Goal: Information Seeking & Learning: Learn about a topic

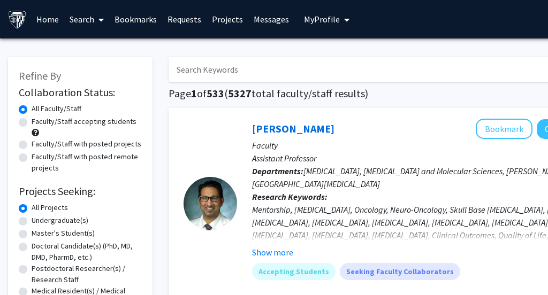
click at [250, 77] on input "Search Keywords" at bounding box center [379, 69] width 420 height 25
type input "gene editing, drug delivery"
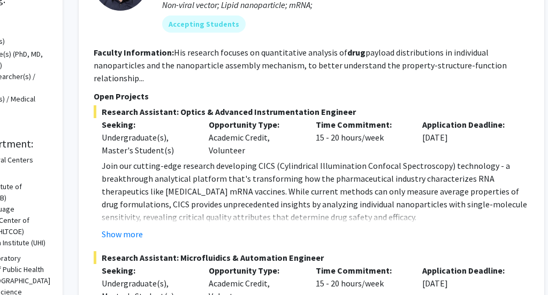
scroll to position [192, 90]
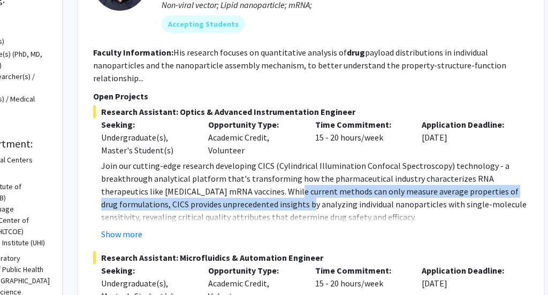
drag, startPoint x: 245, startPoint y: 192, endPoint x: 245, endPoint y: 204, distance: 12.8
click at [245, 204] on p "Join our cutting-edge research developing CICS (Cylindrical Illumination Confoc…" at bounding box center [315, 191] width 428 height 64
click at [245, 205] on p "Join our cutting-edge research developing CICS (Cylindrical Illumination Confoc…" at bounding box center [315, 191] width 428 height 64
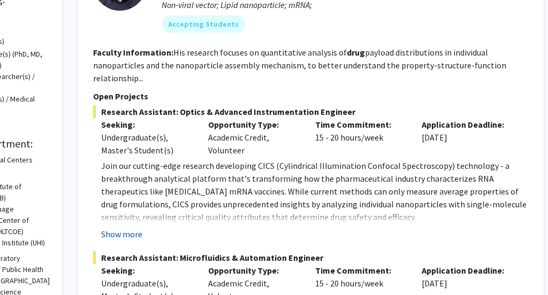
click at [121, 228] on button "Show more" at bounding box center [121, 234] width 41 height 13
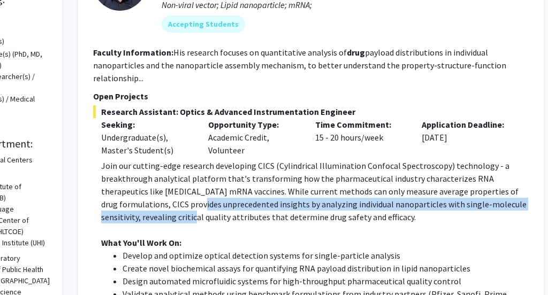
drag, startPoint x: 140, startPoint y: 201, endPoint x: 140, endPoint y: 218, distance: 17.7
click at [140, 218] on p "Join our cutting-edge research developing CICS (Cylindrical Illumination Confoc…" at bounding box center [315, 191] width 428 height 64
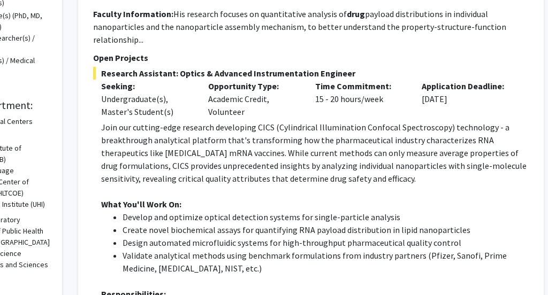
scroll to position [240, 90]
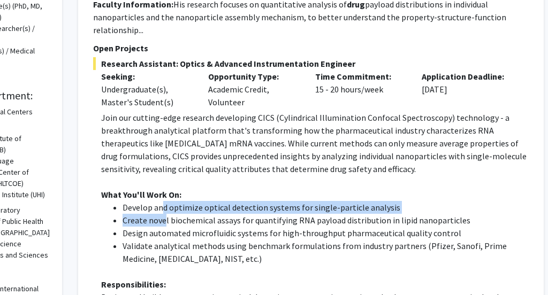
drag, startPoint x: 163, startPoint y: 209, endPoint x: 163, endPoint y: 216, distance: 7.5
click at [163, 216] on ul "Develop and optimize optical detection systems for single-particle analysis Cre…" at bounding box center [315, 233] width 428 height 64
click at [163, 217] on li "Create novel biochemical assays for quantifying RNA payload distribution in lip…" at bounding box center [326, 220] width 406 height 13
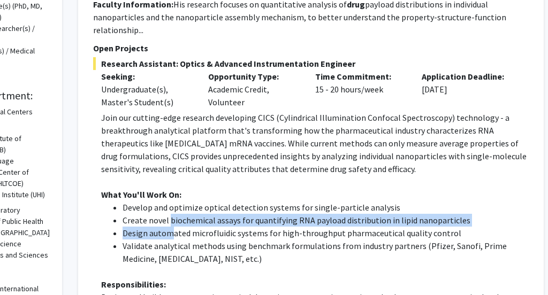
drag, startPoint x: 169, startPoint y: 217, endPoint x: 169, endPoint y: 233, distance: 16.1
click at [169, 232] on ul "Develop and optimize optical detection systems for single-particle analysis Cre…" at bounding box center [315, 233] width 428 height 64
click at [169, 233] on li "Design automated microfluidic systems for high-throughput pharmaceutical qualit…" at bounding box center [326, 233] width 406 height 13
drag, startPoint x: 187, startPoint y: 226, endPoint x: 187, endPoint y: 234, distance: 8.0
click at [187, 234] on ul "Develop and optimize optical detection systems for single-particle analysis Cre…" at bounding box center [315, 233] width 428 height 64
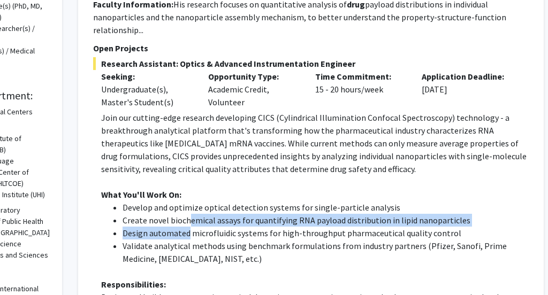
click at [187, 234] on li "Design automated microfluidic systems for high-throughput pharmaceutical qualit…" at bounding box center [326, 233] width 406 height 13
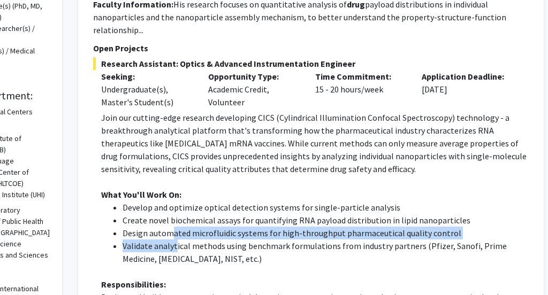
drag, startPoint x: 170, startPoint y: 234, endPoint x: 175, endPoint y: 247, distance: 13.9
click at [175, 247] on ul "Develop and optimize optical detection systems for single-particle analysis Cre…" at bounding box center [315, 233] width 428 height 64
click at [175, 247] on li "Validate analytical methods using benchmark formulations from industry partners…" at bounding box center [326, 253] width 406 height 26
drag, startPoint x: 175, startPoint y: 234, endPoint x: 175, endPoint y: 240, distance: 5.9
click at [175, 240] on ul "Develop and optimize optical detection systems for single-particle analysis Cre…" at bounding box center [315, 233] width 428 height 64
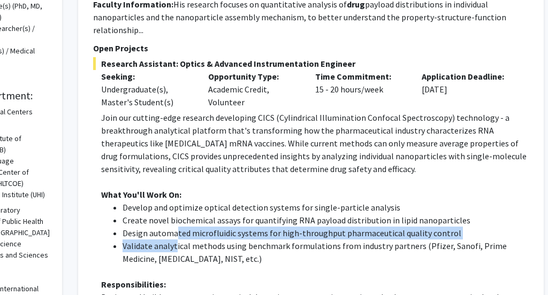
click at [175, 240] on li "Validate analytical methods using benchmark formulations from industry partners…" at bounding box center [326, 253] width 406 height 26
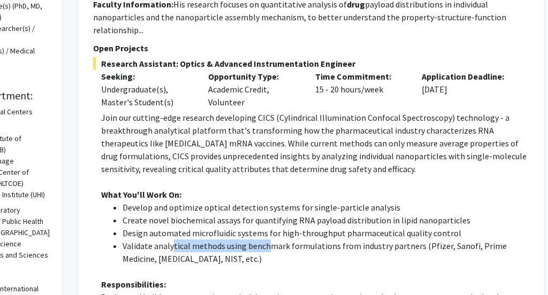
drag, startPoint x: 171, startPoint y: 245, endPoint x: 267, endPoint y: 245, distance: 95.8
click at [267, 245] on li "Validate analytical methods using benchmark formulations from industry partners…" at bounding box center [326, 253] width 406 height 26
drag, startPoint x: 268, startPoint y: 245, endPoint x: 157, endPoint y: 245, distance: 110.2
click at [157, 245] on li "Validate analytical methods using benchmark formulations from industry partners…" at bounding box center [326, 253] width 406 height 26
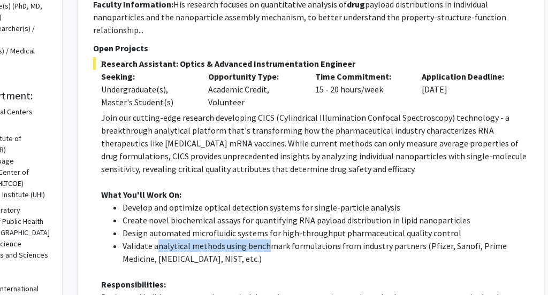
click at [157, 245] on li "Validate analytical methods using benchmark formulations from industry partners…" at bounding box center [326, 253] width 406 height 26
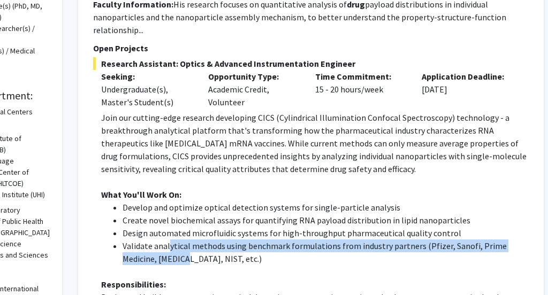
drag, startPoint x: 170, startPoint y: 247, endPoint x: 147, endPoint y: 260, distance: 26.6
click at [147, 260] on li "Validate analytical methods using benchmark formulations from industry partners…" at bounding box center [326, 253] width 406 height 26
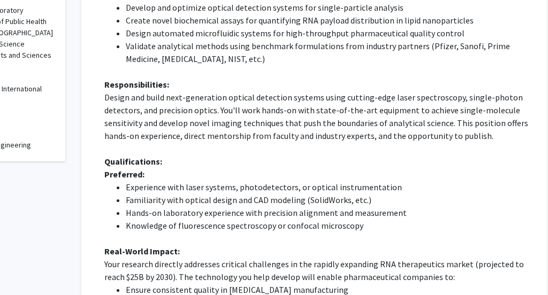
scroll to position [443, 87]
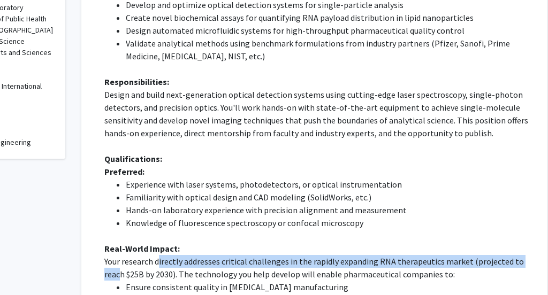
drag, startPoint x: 159, startPoint y: 258, endPoint x: 118, endPoint y: 277, distance: 45.7
click at [118, 277] on p "Your research directly addresses critical challenges in the rapidly expanding R…" at bounding box center [318, 268] width 428 height 26
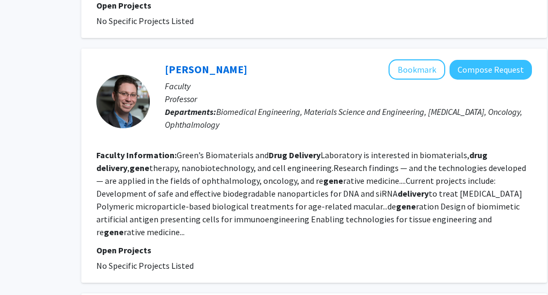
scroll to position [1944, 87]
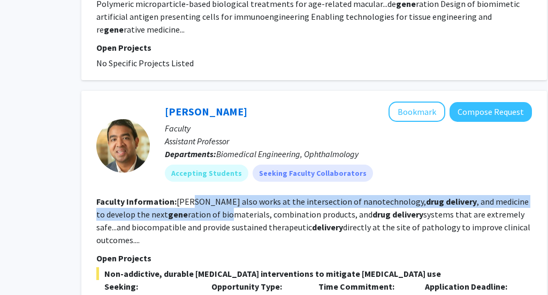
drag, startPoint x: 189, startPoint y: 150, endPoint x: 187, endPoint y: 159, distance: 9.2
click at [187, 196] on fg-read-more "[PERSON_NAME] also works at the intersection of nanotechnology, drug delivery ,…" at bounding box center [313, 220] width 434 height 49
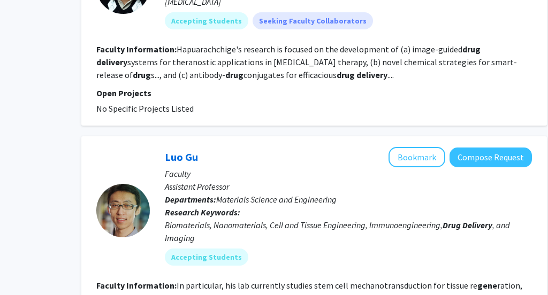
scroll to position [3187, 87]
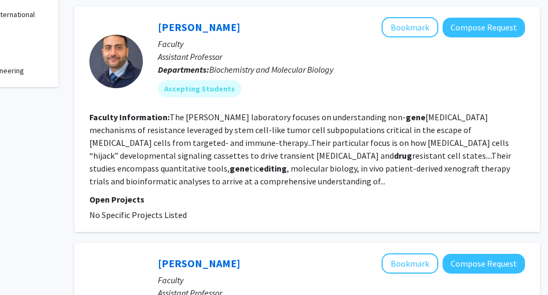
scroll to position [703, 94]
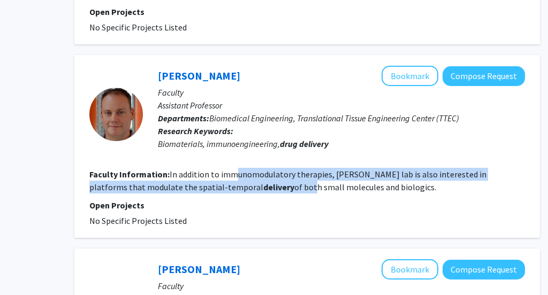
drag, startPoint x: 235, startPoint y: 139, endPoint x: 249, endPoint y: 146, distance: 15.6
click at [249, 169] on fg-read-more "In addition to immunomodulatory therapies, [PERSON_NAME] lab is also interested…" at bounding box center [287, 181] width 397 height 24
drag, startPoint x: 246, startPoint y: 136, endPoint x: 246, endPoint y: 145, distance: 8.6
click at [246, 169] on fg-read-more "In addition to immunomodulatory therapies, [PERSON_NAME] lab is also interested…" at bounding box center [287, 181] width 397 height 24
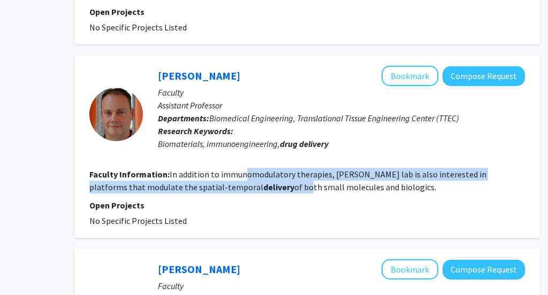
click at [246, 169] on fg-read-more "In addition to immunomodulatory therapies, [PERSON_NAME] lab is also interested…" at bounding box center [287, 181] width 397 height 24
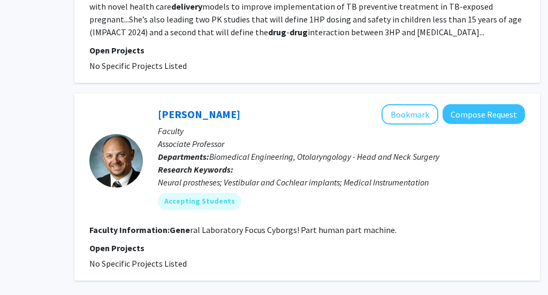
scroll to position [2370, 94]
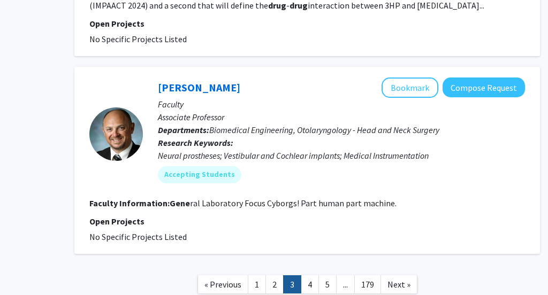
click at [310, 276] on link "4" at bounding box center [310, 285] width 18 height 19
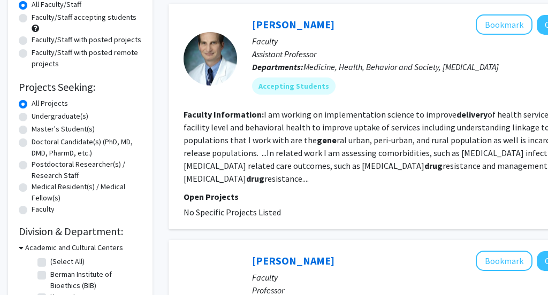
scroll to position [101, 0]
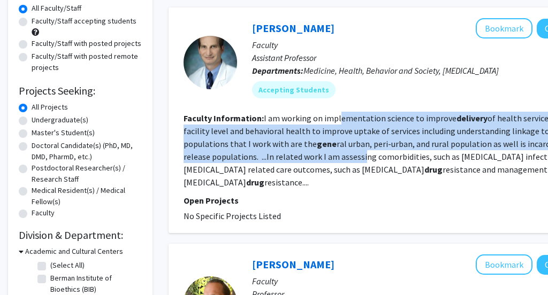
drag, startPoint x: 339, startPoint y: 121, endPoint x: 338, endPoint y: 156, distance: 35.3
click at [338, 156] on fg-read-more "I am working on implementation science to improve delivery of health services a…" at bounding box center [400, 150] width 433 height 75
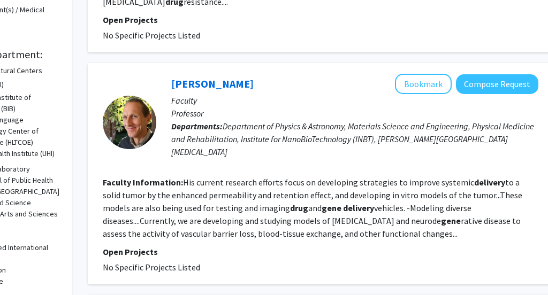
scroll to position [281, 94]
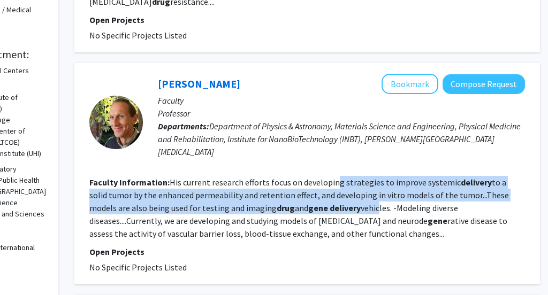
drag, startPoint x: 334, startPoint y: 157, endPoint x: 334, endPoint y: 182, distance: 25.7
click at [334, 182] on fg-read-more "His current research efforts focus on developing strategies to improve systemic…" at bounding box center [299, 208] width 420 height 62
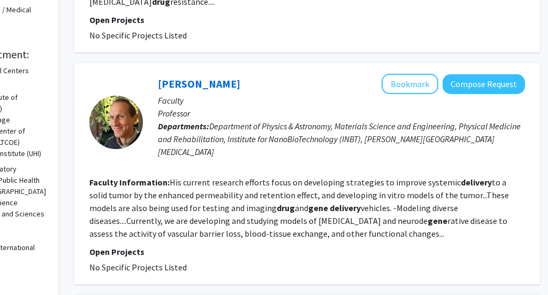
click at [349, 180] on fg-read-more "His current research efforts focus on developing strategies to improve systemic…" at bounding box center [299, 208] width 420 height 62
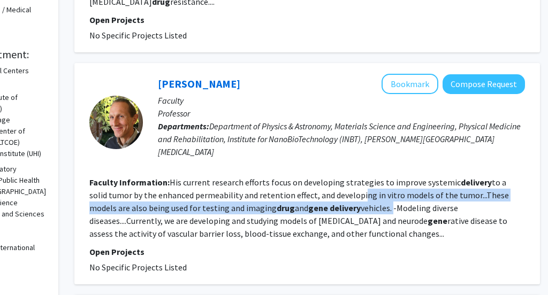
drag, startPoint x: 349, startPoint y: 183, endPoint x: 338, endPoint y: 176, distance: 13.1
click at [338, 176] on section "Faculty Information: His current research efforts focus on developing strategie…" at bounding box center [307, 208] width 436 height 64
drag, startPoint x: 334, startPoint y: 174, endPoint x: 336, endPoint y: 183, distance: 9.2
click at [336, 183] on fg-read-more "His current research efforts focus on developing strategies to improve systemic…" at bounding box center [299, 208] width 420 height 62
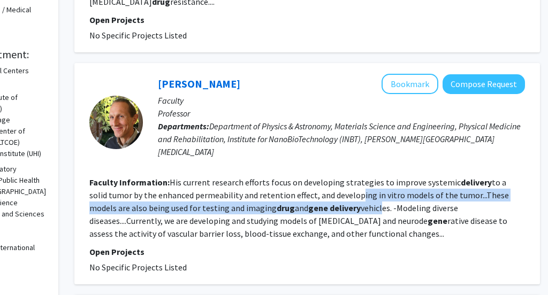
click at [336, 184] on fg-read-more "His current research efforts focus on developing strategies to improve systemic…" at bounding box center [299, 208] width 420 height 62
drag, startPoint x: 325, startPoint y: 170, endPoint x: 331, endPoint y: 178, distance: 10.4
click at [331, 178] on fg-read-more "His current research efforts focus on developing strategies to improve systemic…" at bounding box center [299, 208] width 420 height 62
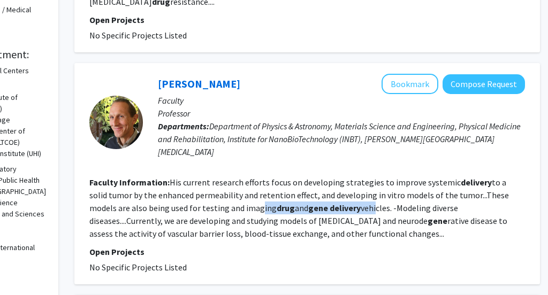
drag, startPoint x: 331, startPoint y: 178, endPoint x: 211, endPoint y: 179, distance: 119.9
click at [211, 179] on fg-read-more "His current research efforts focus on developing strategies to improve systemic…" at bounding box center [299, 208] width 420 height 62
drag, startPoint x: 211, startPoint y: 182, endPoint x: 379, endPoint y: 185, distance: 167.5
click at [379, 185] on fg-read-more "His current research efforts focus on developing strategies to improve systemic…" at bounding box center [299, 208] width 420 height 62
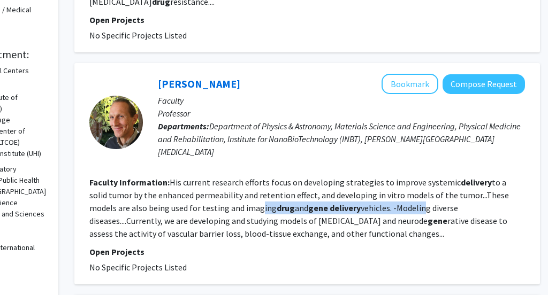
click at [379, 185] on fg-read-more "His current research efforts focus on developing strategies to improve systemic…" at bounding box center [299, 208] width 420 height 62
drag, startPoint x: 397, startPoint y: 185, endPoint x: 190, endPoint y: 185, distance: 206.6
click at [190, 185] on fg-read-more "His current research efforts focus on developing strategies to improve systemic…" at bounding box center [299, 208] width 420 height 62
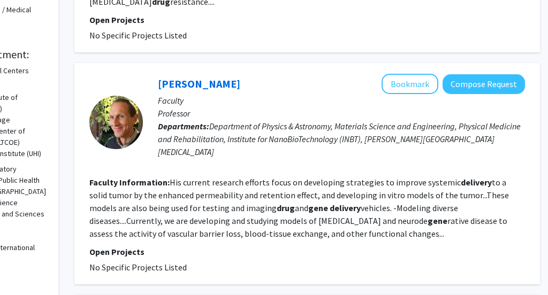
click at [191, 185] on fg-read-more "His current research efforts focus on developing strategies to improve systemic…" at bounding box center [299, 208] width 420 height 62
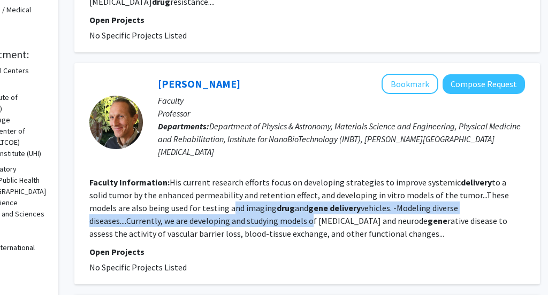
drag, startPoint x: 191, startPoint y: 185, endPoint x: 205, endPoint y: 192, distance: 16.3
click at [205, 192] on fg-read-more "His current research efforts focus on developing strategies to improve systemic…" at bounding box center [299, 208] width 420 height 62
drag, startPoint x: 209, startPoint y: 192, endPoint x: 199, endPoint y: 182, distance: 14.0
click at [199, 182] on fg-read-more "His current research efforts focus on developing strategies to improve systemic…" at bounding box center [299, 208] width 420 height 62
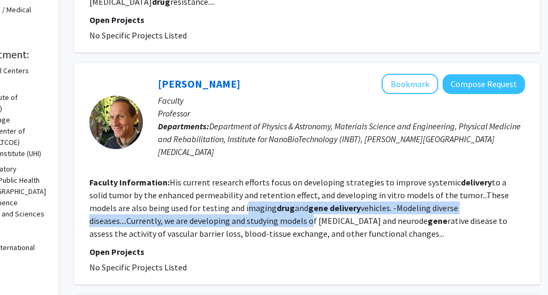
click at [199, 182] on fg-read-more "His current research efforts focus on developing strategies to improve systemic…" at bounding box center [299, 208] width 420 height 62
drag, startPoint x: 192, startPoint y: 182, endPoint x: 205, endPoint y: 191, distance: 15.4
click at [205, 191] on fg-read-more "His current research efforts focus on developing strategies to improve systemic…" at bounding box center [299, 208] width 420 height 62
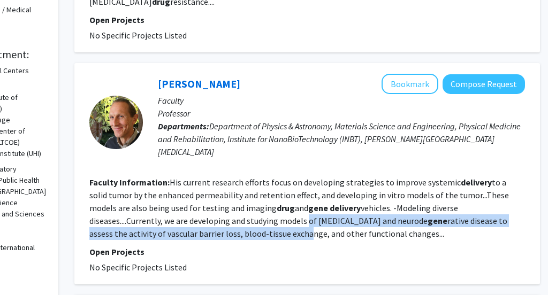
drag, startPoint x: 206, startPoint y: 191, endPoint x: 201, endPoint y: 211, distance: 21.4
click at [201, 211] on fg-read-more "His current research efforts focus on developing strategies to improve systemic…" at bounding box center [299, 208] width 420 height 62
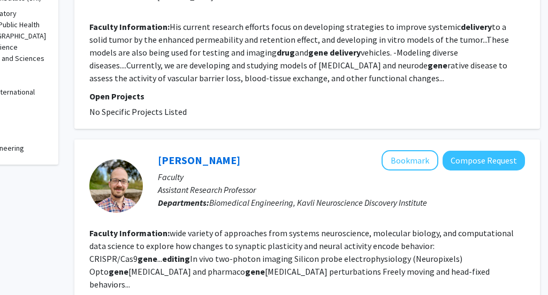
scroll to position [474, 94]
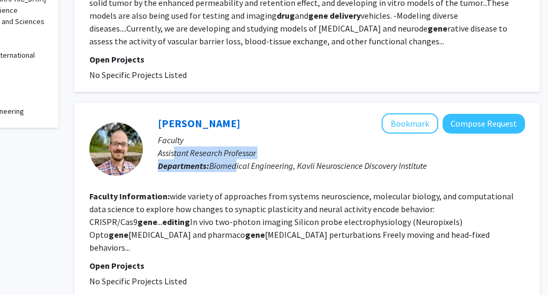
drag, startPoint x: 175, startPoint y: 128, endPoint x: 237, endPoint y: 134, distance: 62.4
click at [237, 134] on div "[PERSON_NAME] Bookmark Compose Request Faculty Assistant Research Professor Dep…" at bounding box center [334, 148] width 382 height 71
click at [237, 159] on p "Departments: Biomedical Engineering, [GEOGRAPHIC_DATA]" at bounding box center [341, 165] width 367 height 13
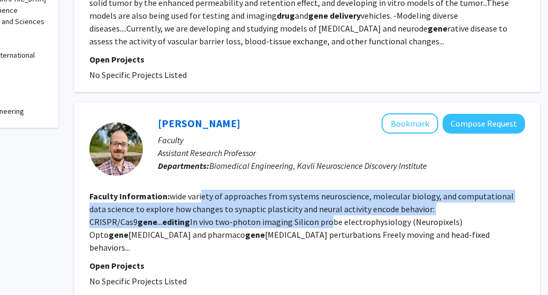
drag, startPoint x: 201, startPoint y: 166, endPoint x: 203, endPoint y: 192, distance: 25.2
click at [203, 192] on fg-read-more "wide variety of approaches from systems neuroscience, molecular biology, and co…" at bounding box center [301, 222] width 424 height 62
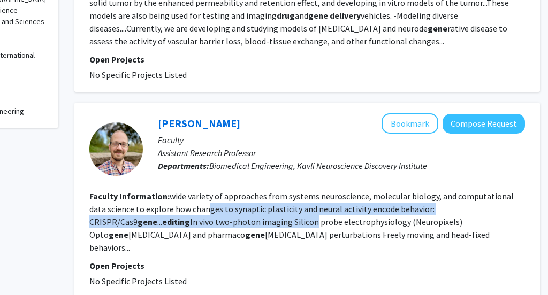
drag, startPoint x: 189, startPoint y: 186, endPoint x: 189, endPoint y: 196, distance: 10.7
click at [189, 196] on fg-read-more "wide variety of approaches from systems neuroscience, molecular biology, and co…" at bounding box center [301, 222] width 424 height 62
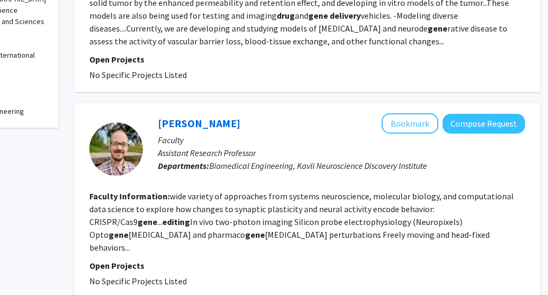
drag, startPoint x: 193, startPoint y: 196, endPoint x: 193, endPoint y: 186, distance: 10.7
click at [193, 191] on fg-read-more "wide variety of approaches from systems neuroscience, molecular biology, and co…" at bounding box center [301, 222] width 424 height 62
drag, startPoint x: 169, startPoint y: 195, endPoint x: 225, endPoint y: 195, distance: 56.2
click at [225, 195] on fg-read-more "wide variety of approaches from systems neuroscience, molecular biology, and co…" at bounding box center [301, 222] width 424 height 62
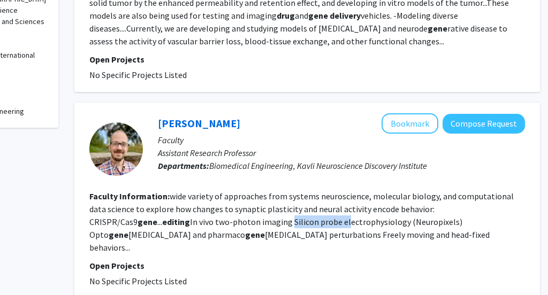
click at [225, 195] on fg-read-more "wide variety of approaches from systems neuroscience, molecular biology, and co…" at bounding box center [301, 222] width 424 height 62
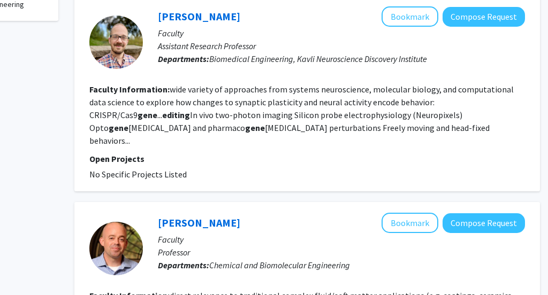
scroll to position [660, 94]
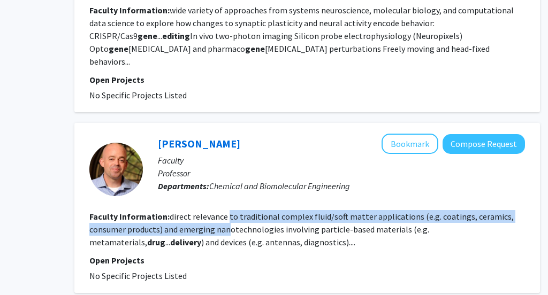
drag, startPoint x: 228, startPoint y: 175, endPoint x: 228, endPoint y: 193, distance: 18.2
click at [228, 211] on fg-read-more "direct relevance to traditional complex fluid/soft matter applications (e.g. co…" at bounding box center [301, 229] width 424 height 36
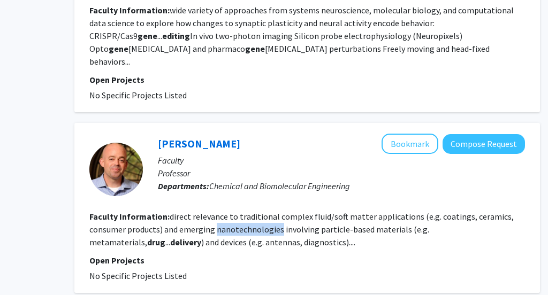
drag, startPoint x: 228, startPoint y: 194, endPoint x: 221, endPoint y: 185, distance: 11.0
click at [221, 210] on section "Faculty Information: direct relevance to traditional complex fluid/soft matter …" at bounding box center [307, 229] width 436 height 39
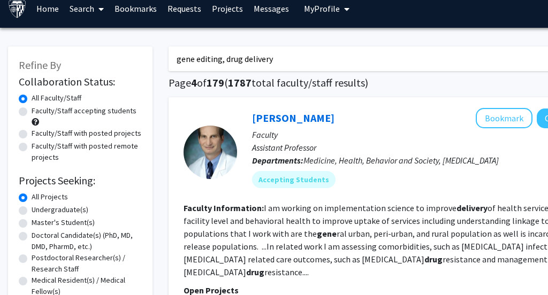
scroll to position [30, 0]
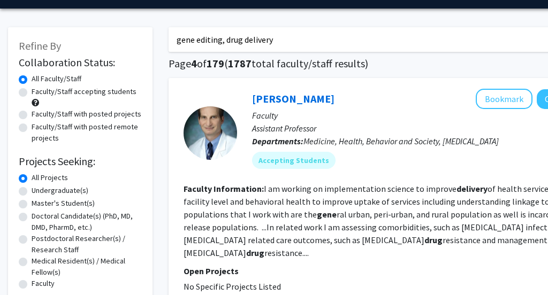
click at [23, 186] on div "Undergraduate(s)" at bounding box center [80, 191] width 123 height 13
click at [32, 193] on label "Undergraduate(s)" at bounding box center [60, 190] width 57 height 11
click at [32, 192] on input "Undergraduate(s)" at bounding box center [35, 188] width 7 height 7
radio input "true"
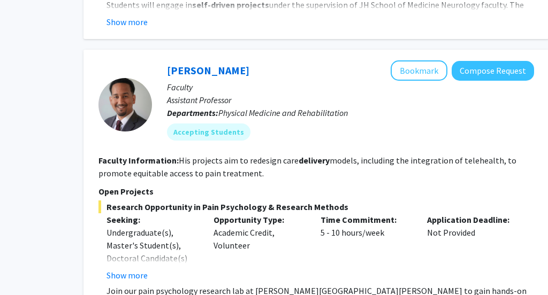
scroll to position [1009, 85]
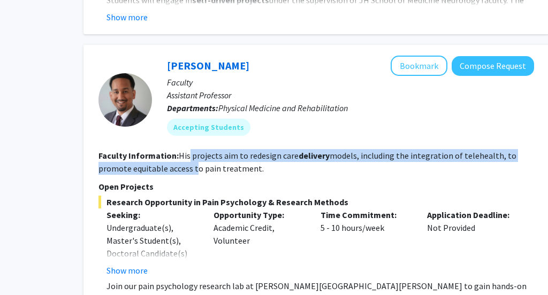
drag, startPoint x: 189, startPoint y: 157, endPoint x: 192, endPoint y: 164, distance: 8.0
click at [192, 164] on fg-read-more "His projects aim to redesign care delivery models, including the integration of…" at bounding box center [307, 162] width 418 height 24
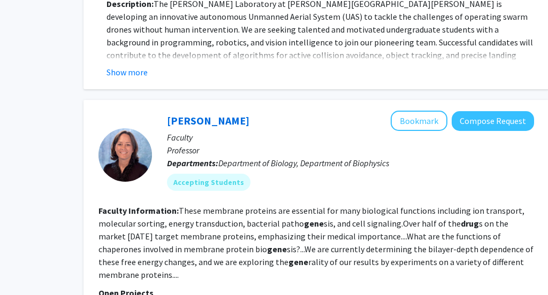
scroll to position [1760, 85]
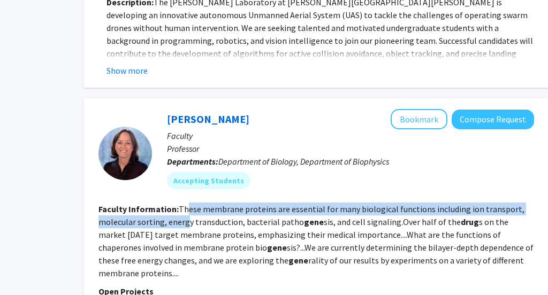
drag, startPoint x: 188, startPoint y: 196, endPoint x: 185, endPoint y: 213, distance: 16.9
click at [185, 213] on fg-read-more "These membrane proteins are essential for many biological functions including i…" at bounding box center [315, 241] width 435 height 75
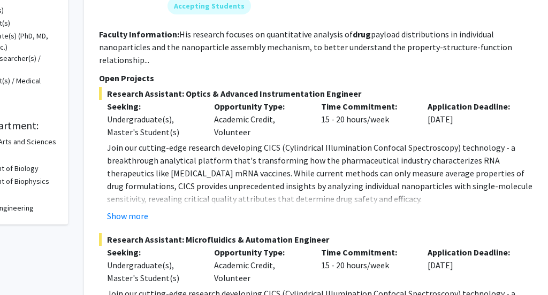
scroll to position [0, 85]
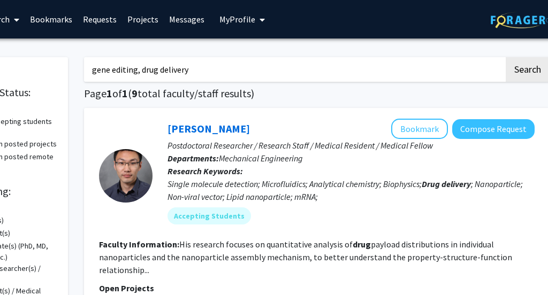
click at [140, 67] on input "gene editing, drug delivery" at bounding box center [294, 69] width 420 height 25
drag, startPoint x: 136, startPoint y: 74, endPoint x: 188, endPoint y: 74, distance: 51.9
click at [187, 74] on input "gene editing, drug delivery" at bounding box center [294, 69] width 420 height 25
click at [188, 74] on input "gene editing, drug delivery" at bounding box center [294, 69] width 420 height 25
drag, startPoint x: 199, startPoint y: 74, endPoint x: 92, endPoint y: 73, distance: 106.5
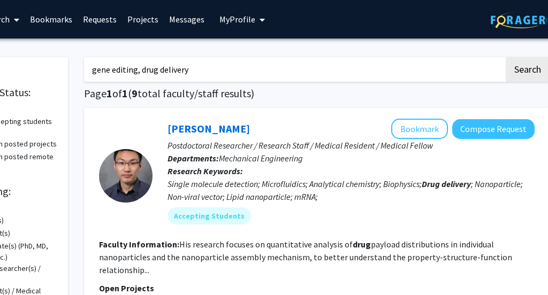
click at [92, 73] on input "gene editing, drug delivery" at bounding box center [294, 69] width 420 height 25
drag, startPoint x: 205, startPoint y: 72, endPoint x: 97, endPoint y: 72, distance: 108.1
click at [98, 72] on input "igene editing, drug delivery" at bounding box center [294, 69] width 420 height 25
type input "i"
type input "[MEDICAL_DATA]"
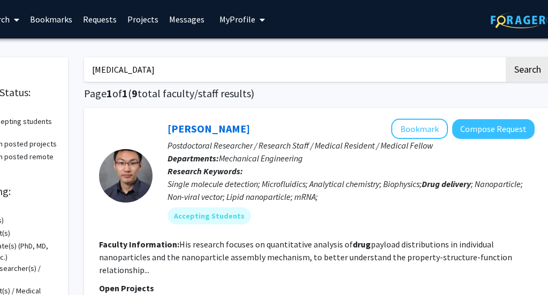
click at [506, 57] on button "Search" at bounding box center [528, 69] width 44 height 25
radio input "true"
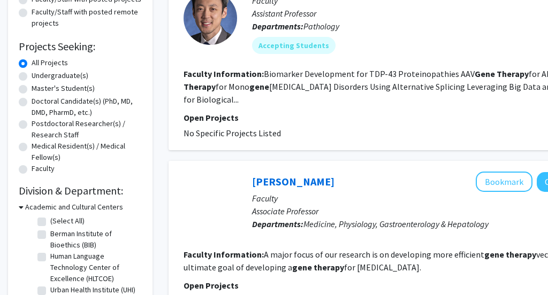
scroll to position [134, 0]
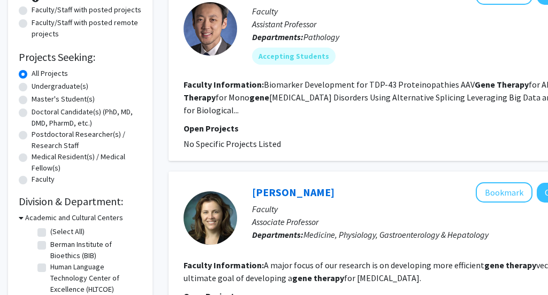
click at [32, 86] on label "Undergraduate(s)" at bounding box center [60, 86] width 57 height 11
click at [32, 86] on input "Undergraduate(s)" at bounding box center [35, 84] width 7 height 7
radio input "true"
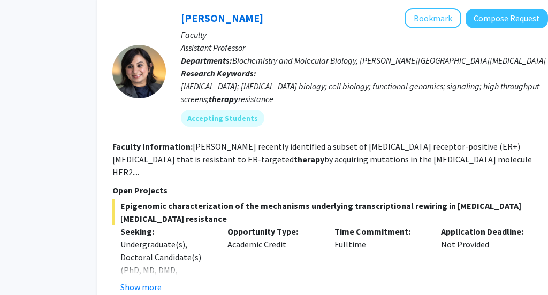
scroll to position [487, 94]
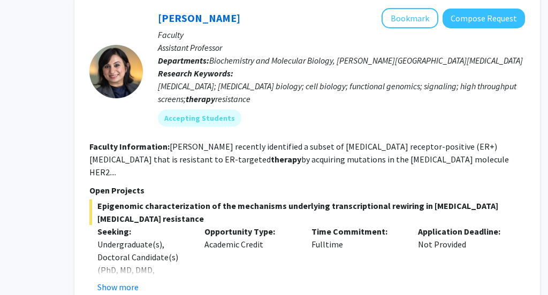
drag, startPoint x: 297, startPoint y: 142, endPoint x: 297, endPoint y: 149, distance: 7.0
click at [297, 149] on fg-read-more "[PERSON_NAME] recently identified a subset of [MEDICAL_DATA] receptor-positive …" at bounding box center [299, 159] width 420 height 36
click at [290, 157] on fg-read-more "[PERSON_NAME] recently identified a subset of [MEDICAL_DATA] receptor-positive …" at bounding box center [299, 159] width 420 height 36
drag, startPoint x: 283, startPoint y: 159, endPoint x: 323, endPoint y: 159, distance: 40.1
click at [323, 159] on fg-read-more "[PERSON_NAME] recently identified a subset of [MEDICAL_DATA] receptor-positive …" at bounding box center [299, 159] width 420 height 36
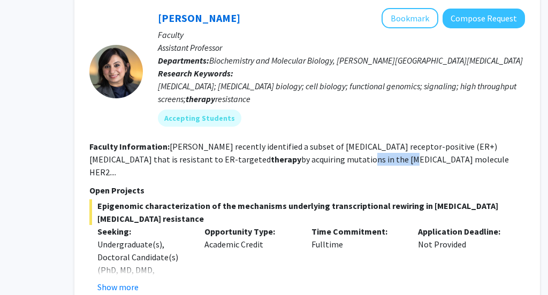
click at [323, 159] on fg-read-more "[PERSON_NAME] recently identified a subset of [MEDICAL_DATA] receptor-positive …" at bounding box center [299, 159] width 420 height 36
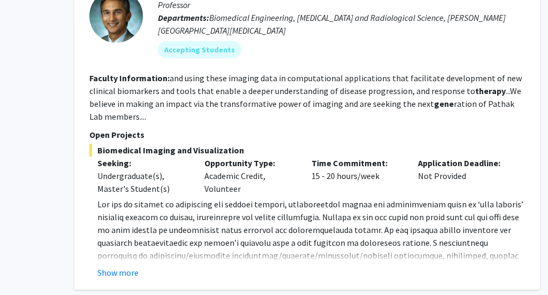
scroll to position [915, 94]
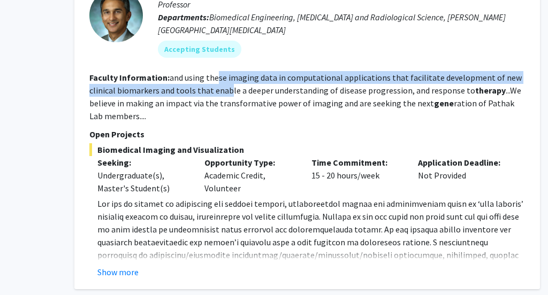
drag, startPoint x: 216, startPoint y: 64, endPoint x: 228, endPoint y: 81, distance: 20.7
click at [228, 81] on fg-read-more "and using these imaging data in computational applications that facilitate deve…" at bounding box center [305, 96] width 432 height 49
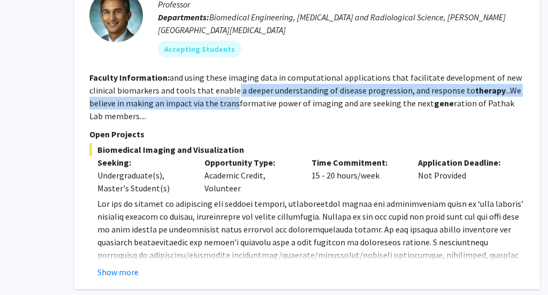
drag, startPoint x: 234, startPoint y: 75, endPoint x: 234, endPoint y: 87, distance: 12.3
click at [234, 87] on fg-read-more "and using these imaging data in computational applications that facilitate deve…" at bounding box center [305, 96] width 432 height 49
drag, startPoint x: 234, startPoint y: 87, endPoint x: 234, endPoint y: 81, distance: 6.4
click at [234, 81] on fg-read-more "and using these imaging data in computational applications that facilitate deve…" at bounding box center [305, 96] width 432 height 49
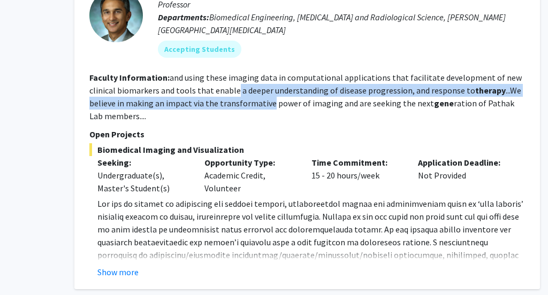
click at [234, 80] on fg-read-more "and using these imaging data in computational applications that facilitate deve…" at bounding box center [305, 96] width 432 height 49
drag, startPoint x: 239, startPoint y: 77, endPoint x: 238, endPoint y: 85, distance: 8.6
click at [238, 85] on fg-read-more "and using these imaging data in computational applications that facilitate deve…" at bounding box center [305, 96] width 432 height 49
click at [237, 82] on fg-read-more "and using these imaging data in computational applications that facilitate deve…" at bounding box center [305, 96] width 432 height 49
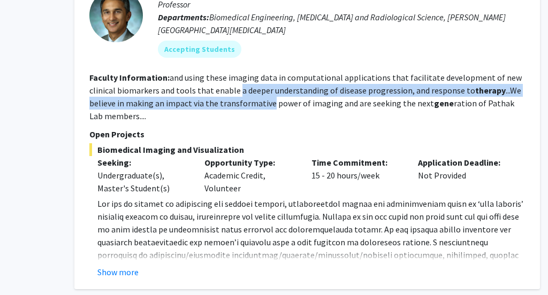
click at [237, 82] on fg-read-more "and using these imaging data in computational applications that facilitate deve…" at bounding box center [305, 96] width 432 height 49
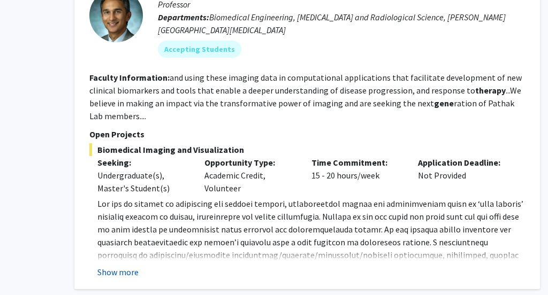
click at [132, 266] on button "Show more" at bounding box center [117, 272] width 41 height 13
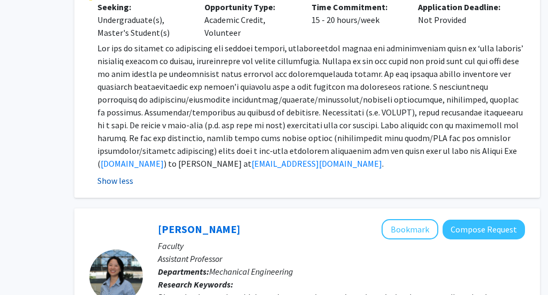
scroll to position [1070, 94]
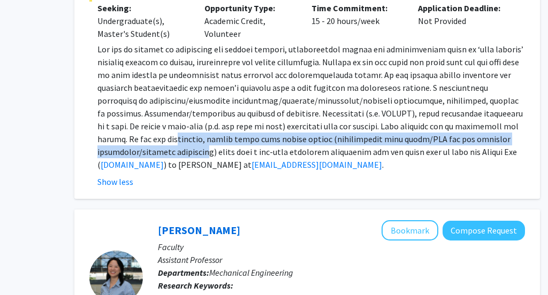
drag, startPoint x: 136, startPoint y: 131, endPoint x: 134, endPoint y: 138, distance: 7.1
click at [134, 137] on span at bounding box center [310, 107] width 426 height 126
click at [134, 138] on span at bounding box center [310, 107] width 426 height 126
drag, startPoint x: 155, startPoint y: 138, endPoint x: 154, endPoint y: 128, distance: 9.2
click at [154, 128] on span at bounding box center [310, 107] width 426 height 126
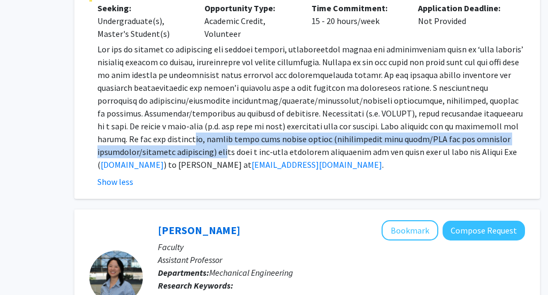
click at [154, 128] on span at bounding box center [310, 107] width 426 height 126
drag, startPoint x: 149, startPoint y: 127, endPoint x: 163, endPoint y: 135, distance: 16.1
click at [163, 135] on span at bounding box center [310, 107] width 426 height 126
drag, startPoint x: 179, startPoint y: 126, endPoint x: 186, endPoint y: 135, distance: 11.1
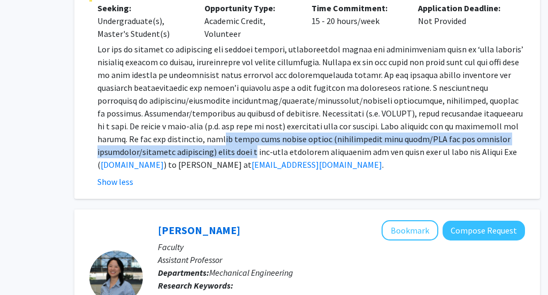
click at [186, 135] on span at bounding box center [310, 107] width 426 height 126
drag, startPoint x: 184, startPoint y: 126, endPoint x: 191, endPoint y: 136, distance: 12.0
click at [191, 136] on span at bounding box center [310, 107] width 426 height 126
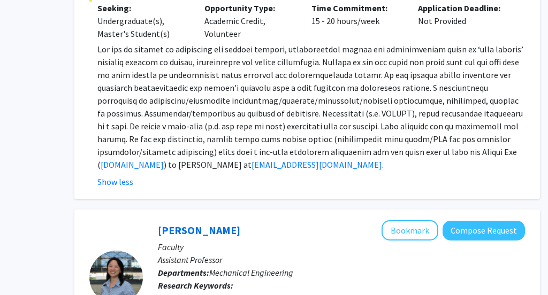
click at [191, 136] on span at bounding box center [310, 107] width 426 height 126
drag, startPoint x: 182, startPoint y: 136, endPoint x: 209, endPoint y: 136, distance: 27.3
click at [209, 136] on span at bounding box center [310, 107] width 426 height 126
drag, startPoint x: 213, startPoint y: 139, endPoint x: 316, endPoint y: 136, distance: 102.8
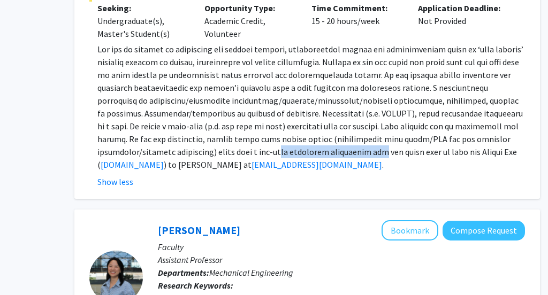
click at [316, 136] on span at bounding box center [310, 107] width 426 height 126
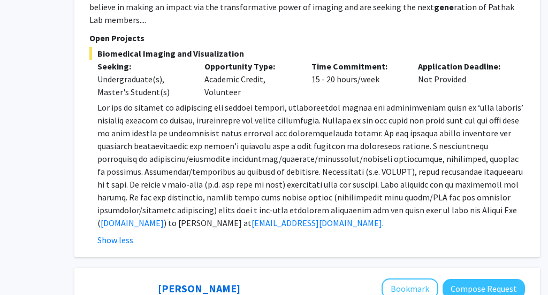
scroll to position [1010, 94]
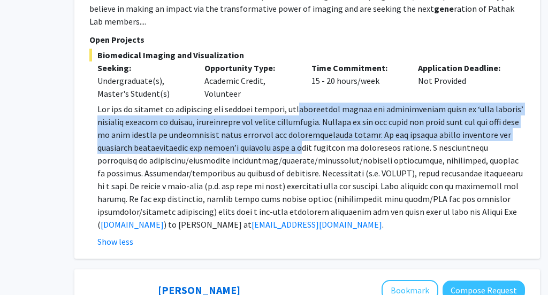
drag, startPoint x: 313, startPoint y: 100, endPoint x: 301, endPoint y: 136, distance: 38.2
click at [301, 136] on span at bounding box center [310, 167] width 426 height 126
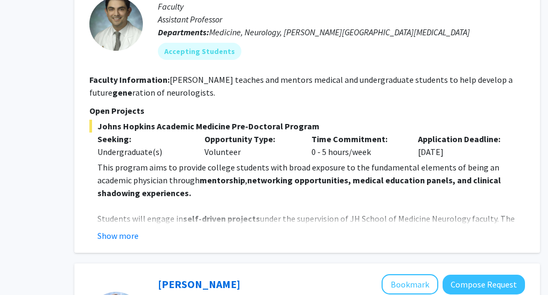
scroll to position [1646, 94]
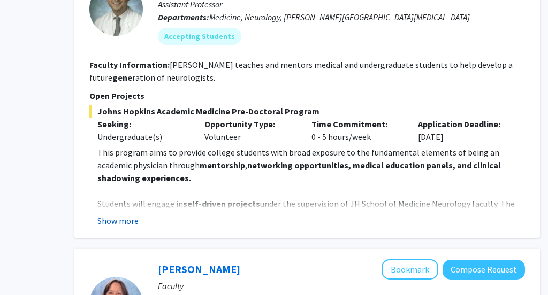
click at [131, 215] on button "Show more" at bounding box center [117, 221] width 41 height 13
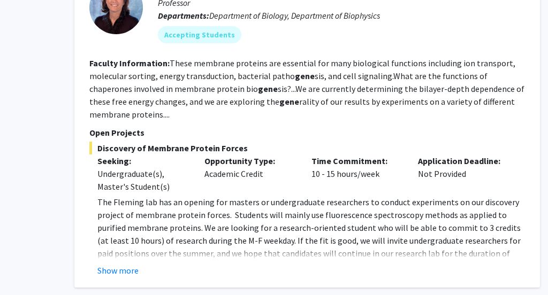
scroll to position [2529, 94]
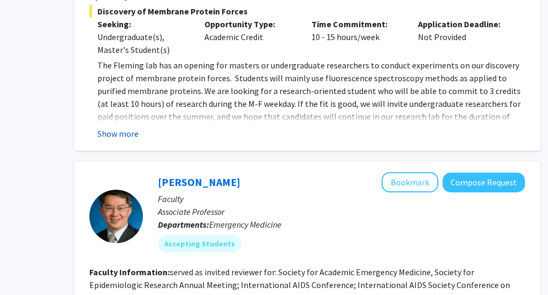
click at [127, 127] on button "Show more" at bounding box center [117, 133] width 41 height 13
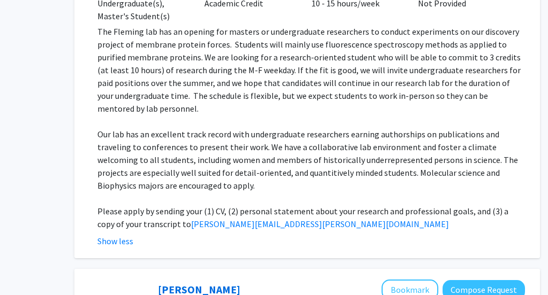
scroll to position [2660, 94]
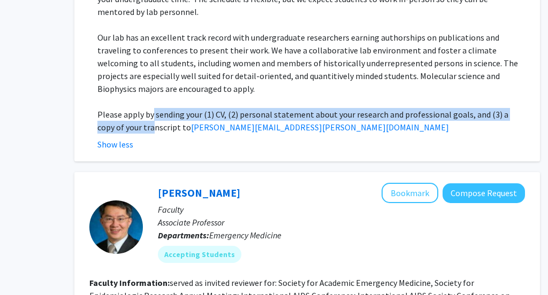
drag, startPoint x: 151, startPoint y: 91, endPoint x: 124, endPoint y: 104, distance: 30.6
click at [124, 108] on p "Please apply by sending your (1) CV, (2) personal statement about your research…" at bounding box center [311, 121] width 428 height 26
drag, startPoint x: 124, startPoint y: 103, endPoint x: 123, endPoint y: 94, distance: 8.7
click at [123, 108] on p "Please apply by sending your (1) CV, (2) personal statement about your research…" at bounding box center [311, 121] width 428 height 26
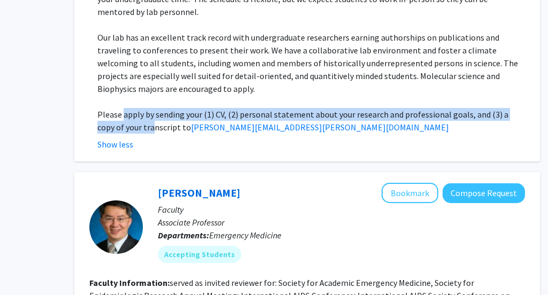
click at [123, 108] on p "Please apply by sending your (1) CV, (2) personal statement about your research…" at bounding box center [311, 121] width 428 height 26
drag, startPoint x: 123, startPoint y: 94, endPoint x: 123, endPoint y: 102, distance: 7.5
click at [123, 108] on p "Please apply by sending your (1) CV, (2) personal statement about your research…" at bounding box center [311, 121] width 428 height 26
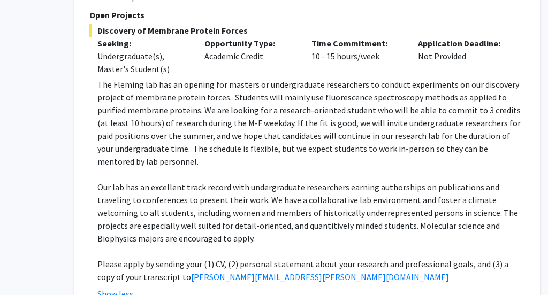
scroll to position [2507, 94]
